Goal: Ask a question

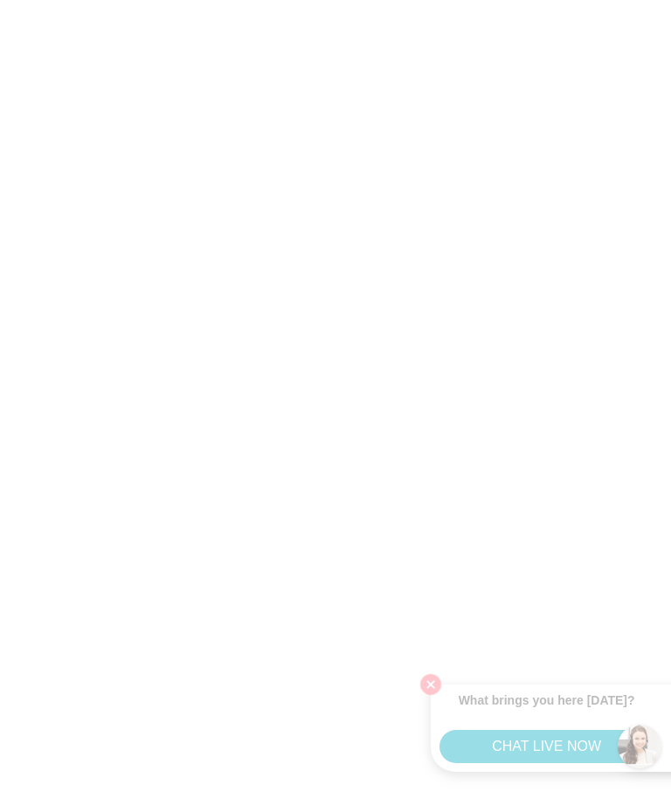
click at [511, 0] on html "What brings you here [DATE]? CHAT LIVE NOW" at bounding box center [335, 0] width 671 height 0
click at [523, 0] on html "What brings you here [DATE]? CHAT LIVE NOW" at bounding box center [335, 0] width 671 height 0
click at [540, 0] on html "What brings you here [DATE]? CHAT LIVE NOW" at bounding box center [335, 0] width 671 height 0
click at [492, 0] on html "What brings you here [DATE]? CHAT LIVE NOW" at bounding box center [335, 0] width 671 height 0
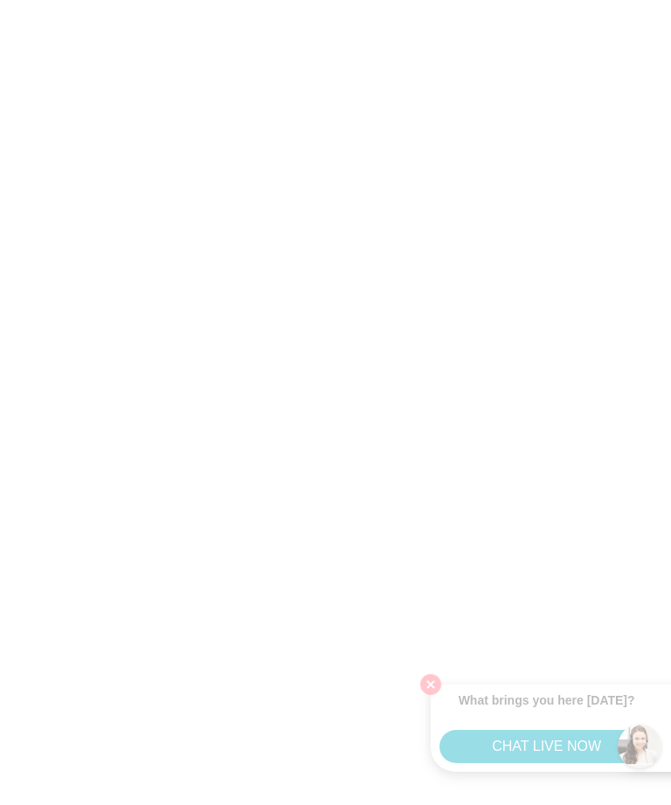
click at [427, 0] on html "What brings you here [DATE]? CHAT LIVE NOW" at bounding box center [335, 0] width 671 height 0
click at [530, 0] on html "What brings you here [DATE]? CHAT LIVE NOW" at bounding box center [335, 0] width 671 height 0
click at [542, 0] on html "What brings you here [DATE]? CHAT LIVE NOW" at bounding box center [335, 0] width 671 height 0
click at [560, 0] on html "What brings you here [DATE]? CHAT LIVE NOW" at bounding box center [335, 0] width 671 height 0
